Goal: Information Seeking & Learning: Find specific fact

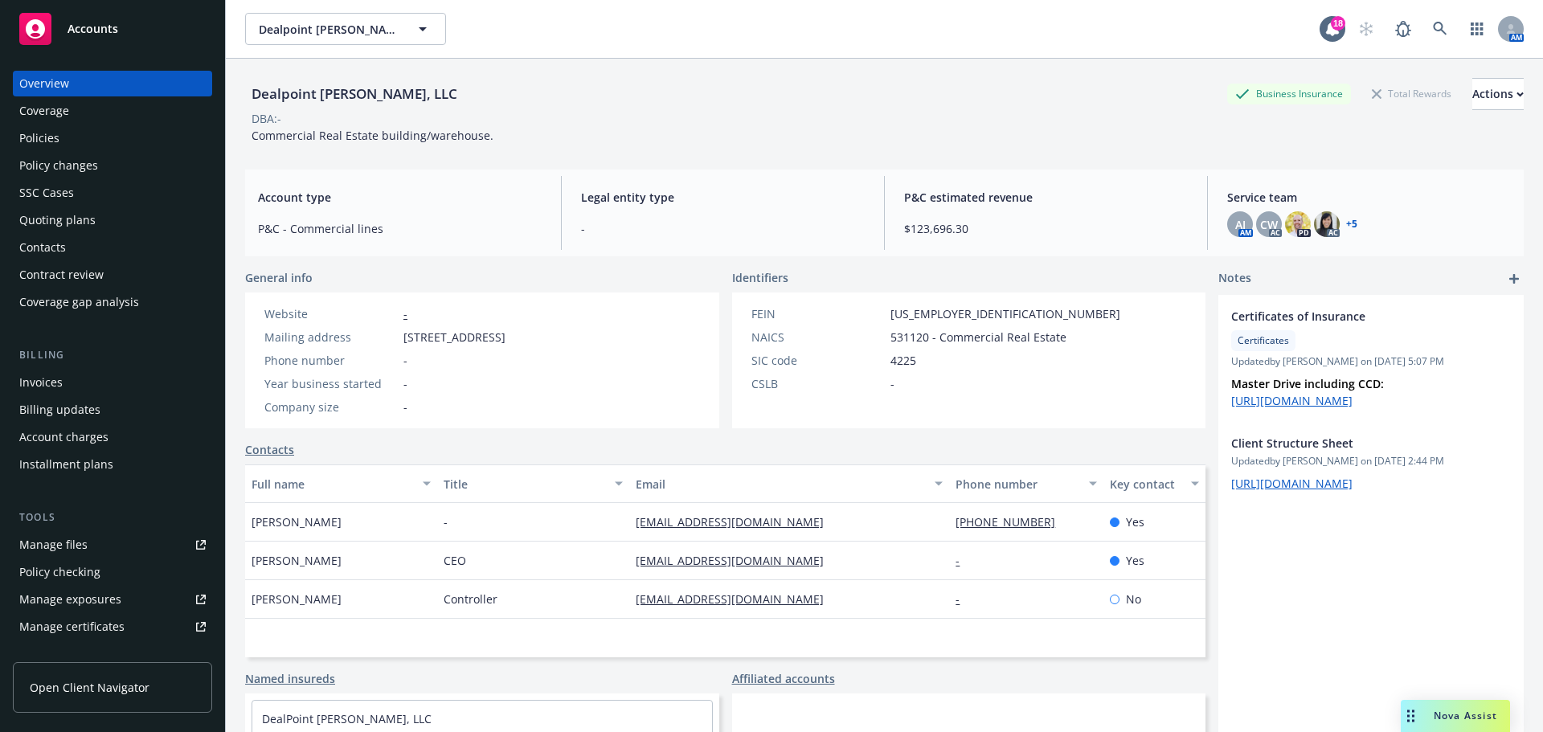
click at [300, 26] on span "Dealpoint [PERSON_NAME], LLC" at bounding box center [328, 29] width 139 height 17
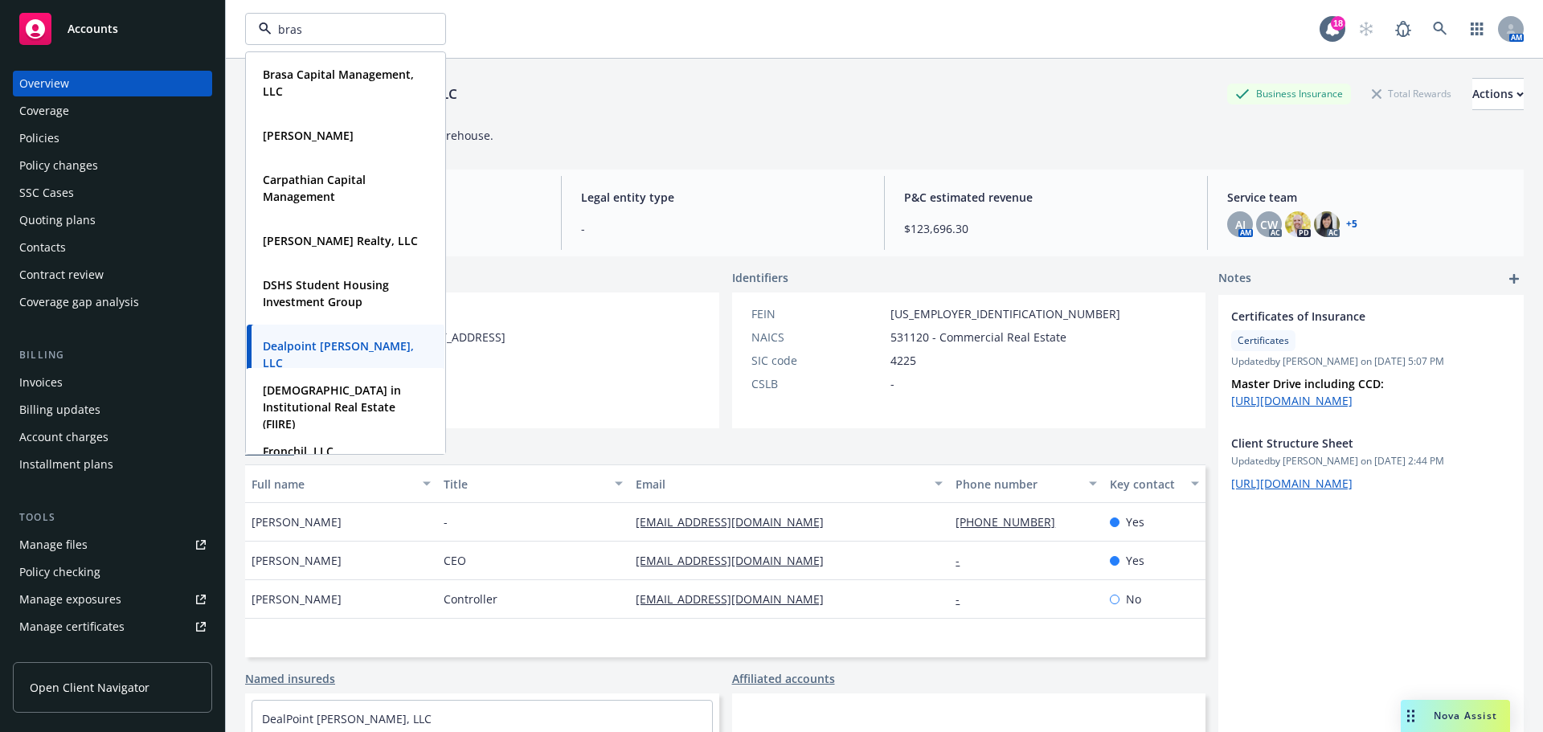
type input "brasa"
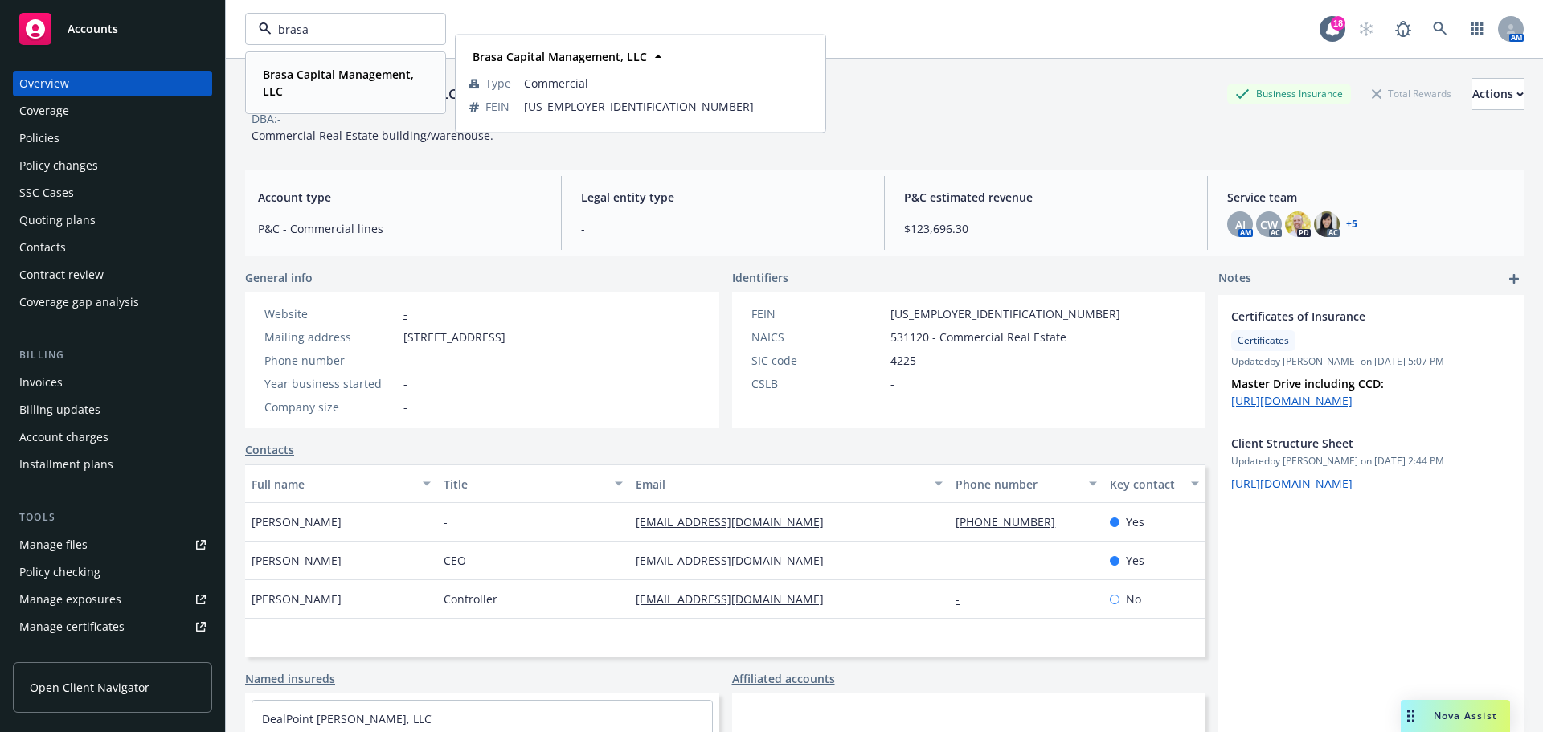
click at [297, 72] on strong "Brasa Capital Management, LLC" at bounding box center [338, 83] width 151 height 32
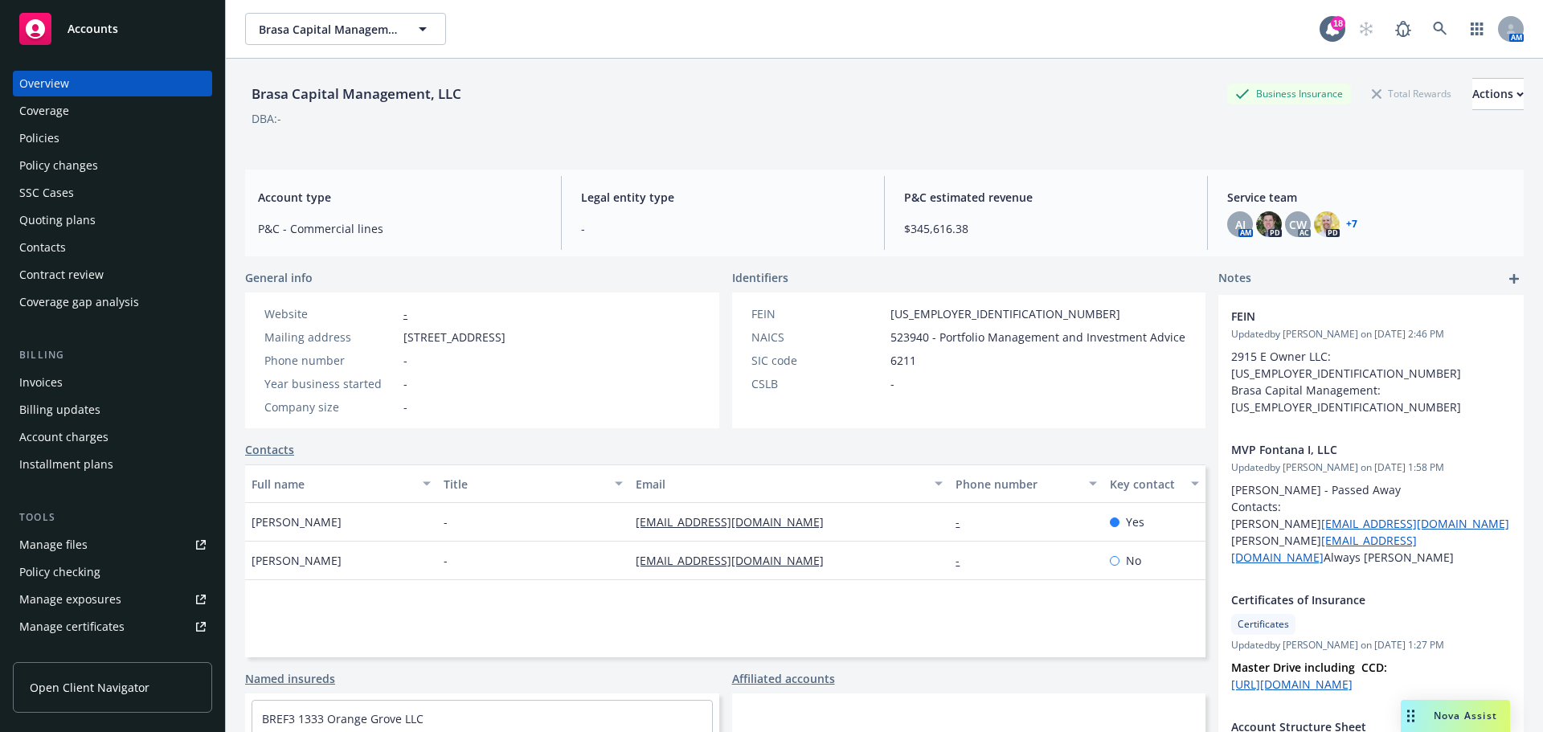
click at [110, 132] on div "Policies" at bounding box center [112, 138] width 186 height 26
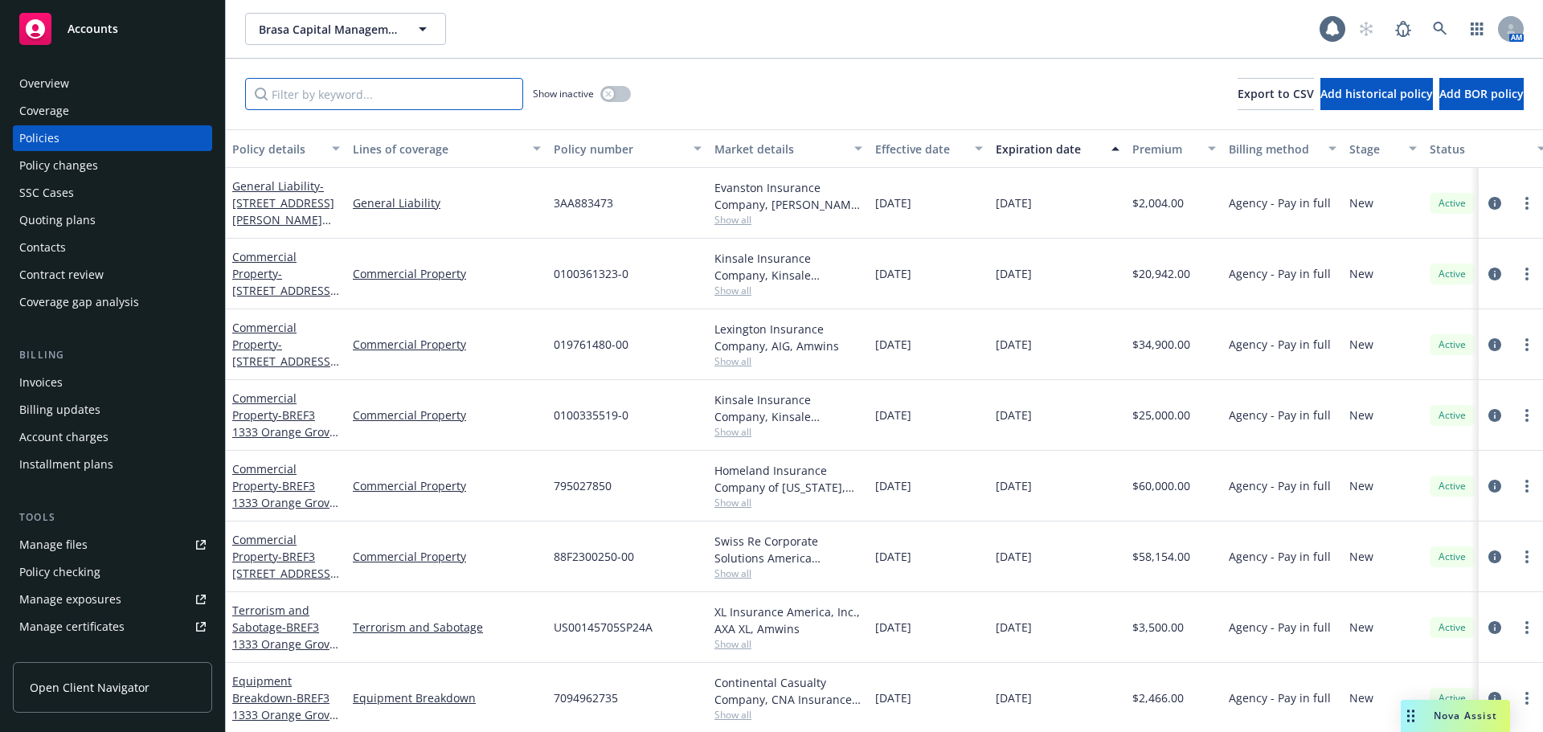
click at [359, 98] on input "Filter by keyword..." at bounding box center [384, 94] width 278 height 32
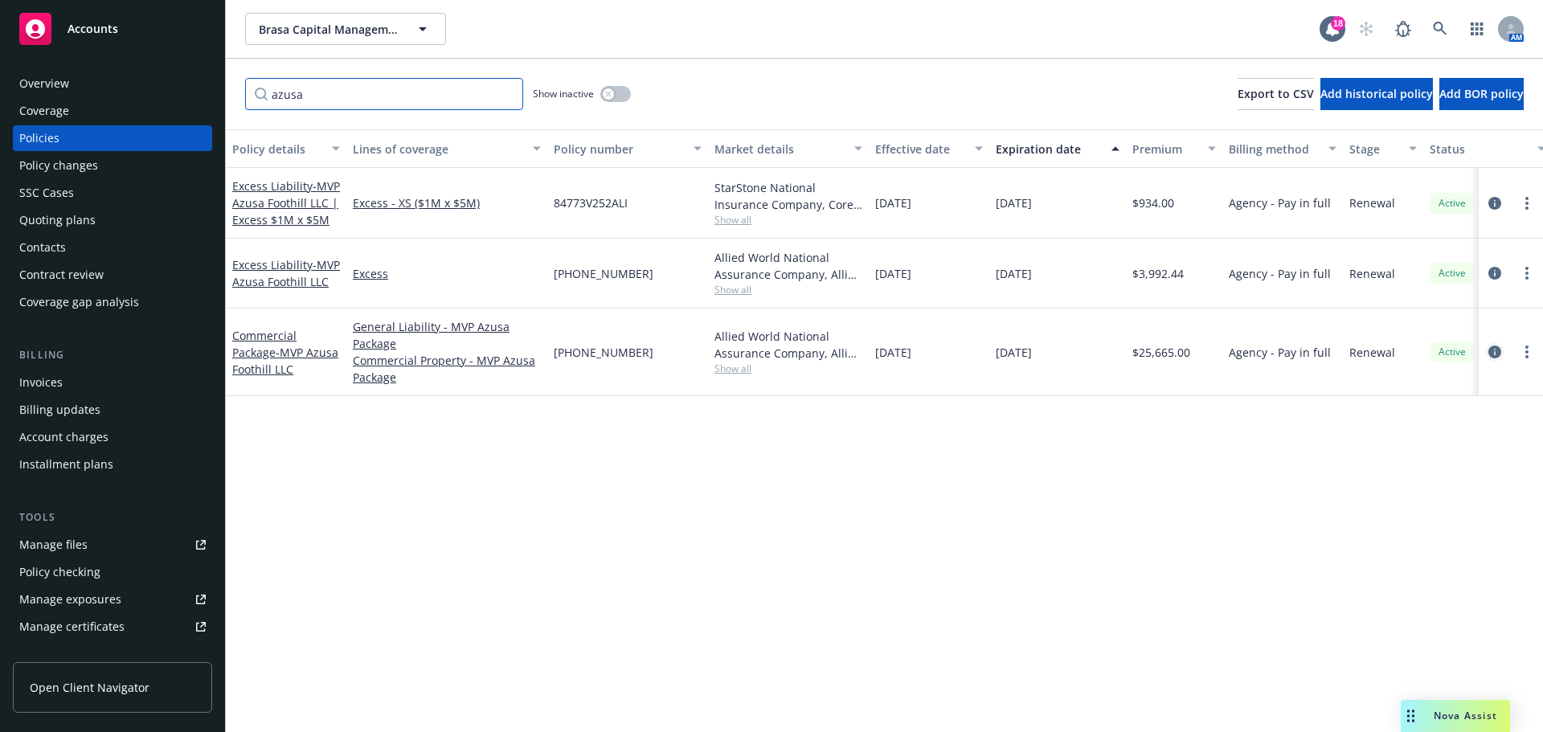
type input "azusa"
click at [1490, 357] on icon "circleInformation" at bounding box center [1495, 352] width 13 height 13
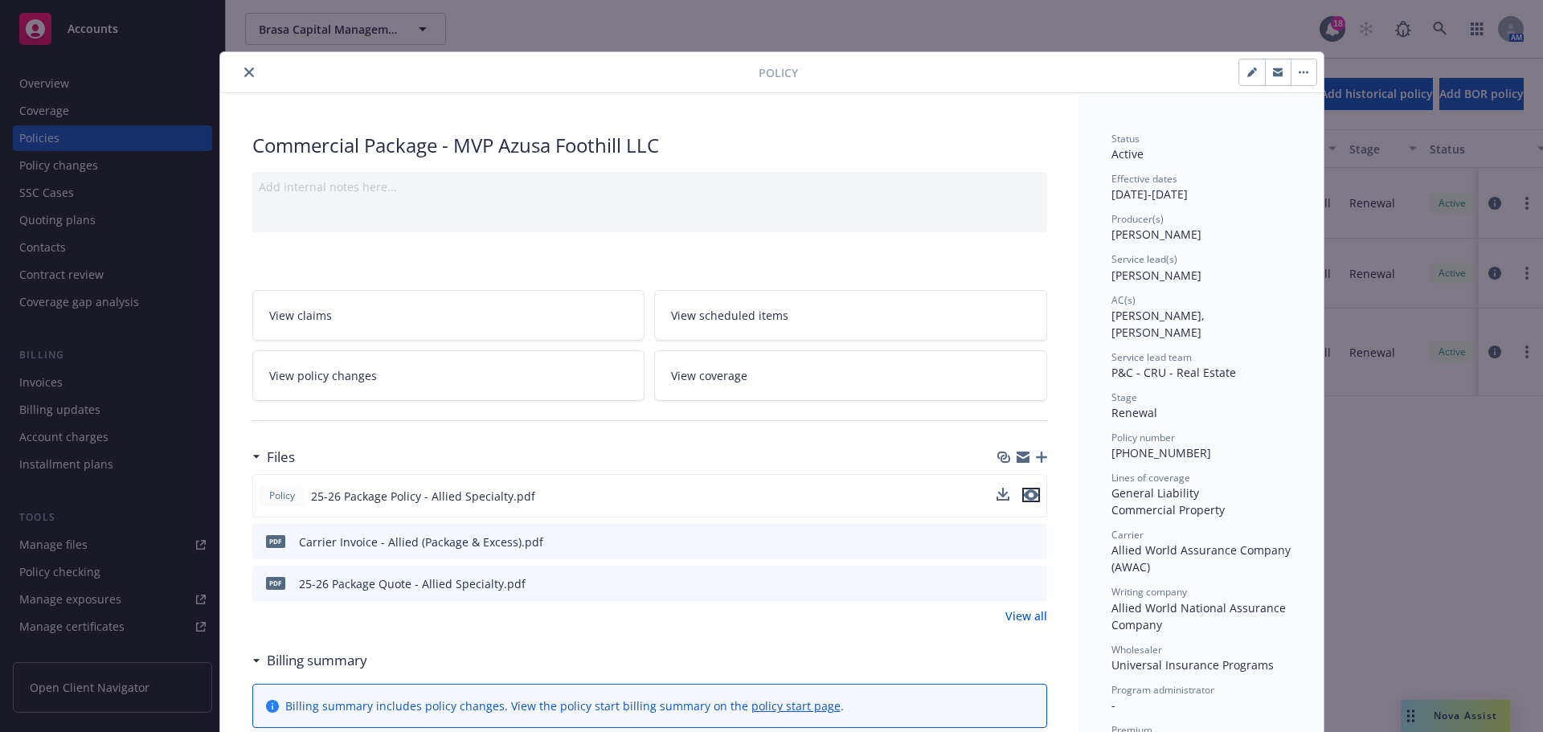
click at [1027, 495] on icon "preview file" at bounding box center [1031, 495] width 14 height 11
